Goal: Navigation & Orientation: Find specific page/section

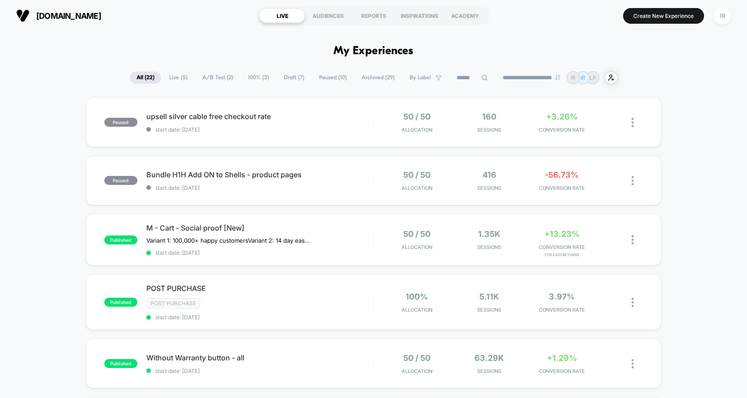
drag, startPoint x: 416, startPoint y: 243, endPoint x: 431, endPoint y: 148, distance: 96.6
click at [386, 133] on div "paused upsell silver cable free checkout rate start date: [DATE] 50 / 50 Alloca…" at bounding box center [373, 122] width 575 height 49
click at [279, 231] on span "M - Cart - Social proof [New]" at bounding box center [259, 227] width 227 height 9
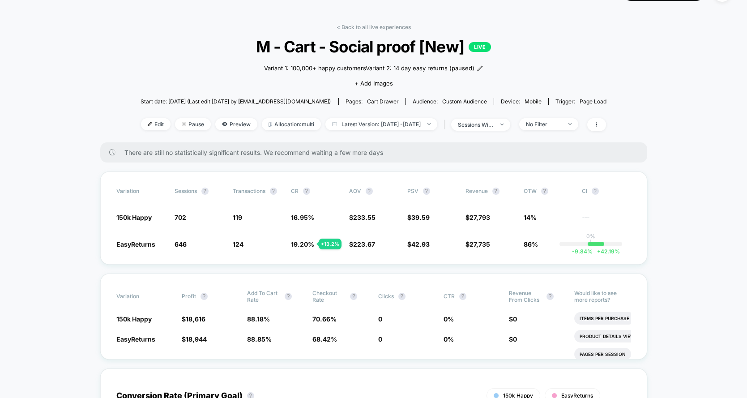
scroll to position [20, 0]
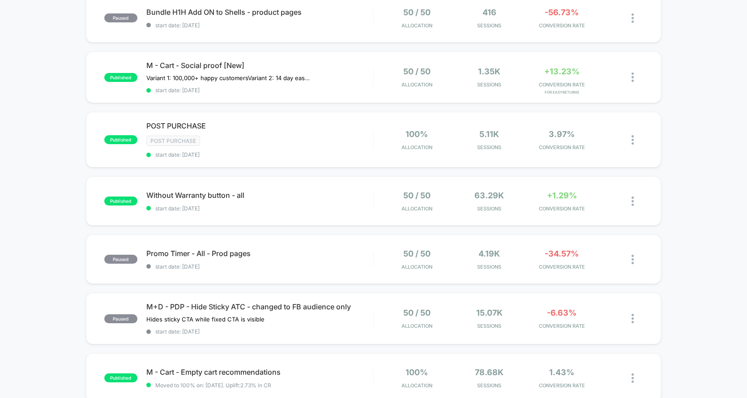
scroll to position [211, 0]
